Goal: Task Accomplishment & Management: Manage account settings

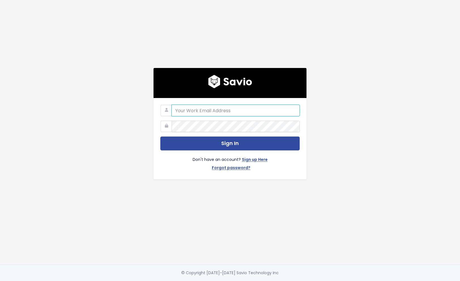
type input "[EMAIL_ADDRESS][DOMAIN_NAME]"
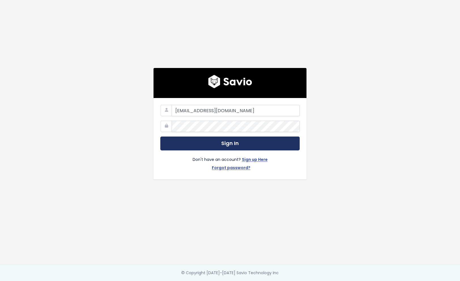
click at [238, 148] on button "Sign In" at bounding box center [229, 143] width 139 height 14
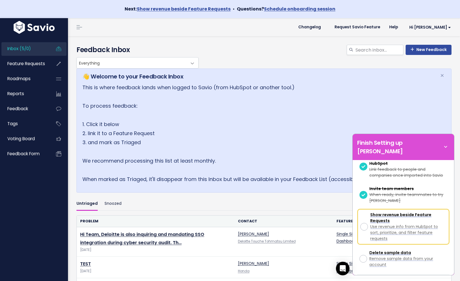
scroll to position [148, 0]
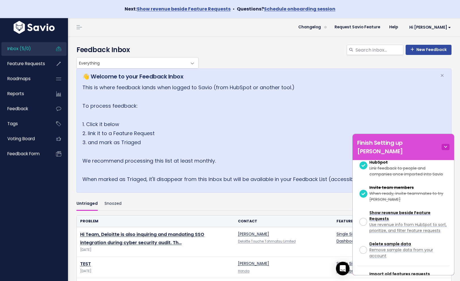
click at [444, 144] on icon at bounding box center [445, 147] width 8 height 6
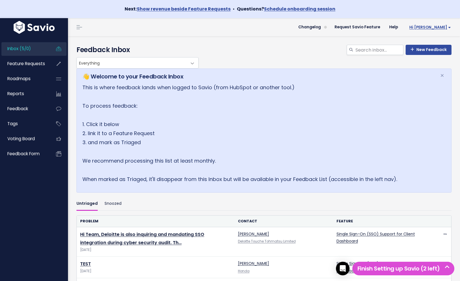
click at [436, 29] on span "Hi [PERSON_NAME]" at bounding box center [430, 27] width 42 height 4
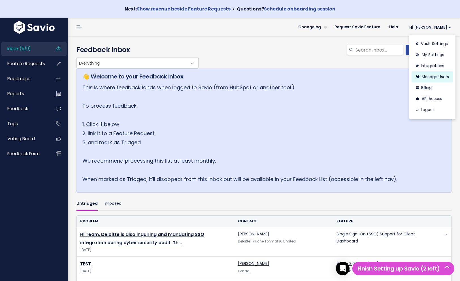
click at [429, 78] on link "Manage Users" at bounding box center [432, 76] width 42 height 11
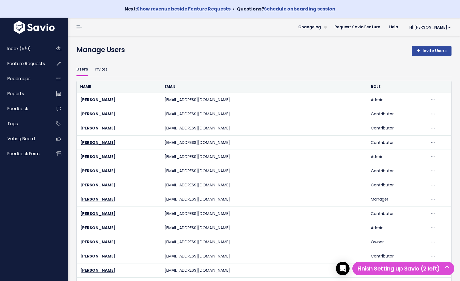
click at [367, 85] on th "Role" at bounding box center [396, 87] width 59 height 12
